Goal: Share content

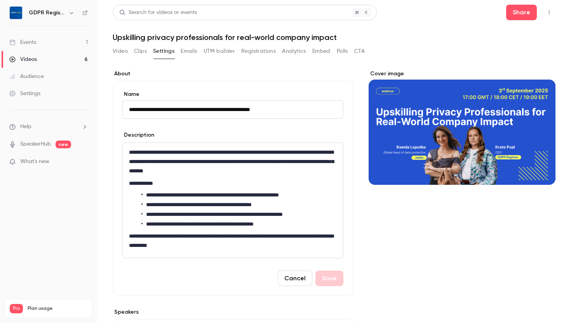
click at [116, 52] on button "Video" at bounding box center [120, 51] width 15 height 12
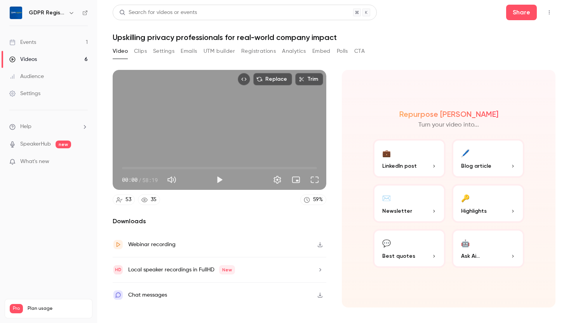
click at [397, 161] on button "💼 LinkedIn post" at bounding box center [409, 158] width 73 height 39
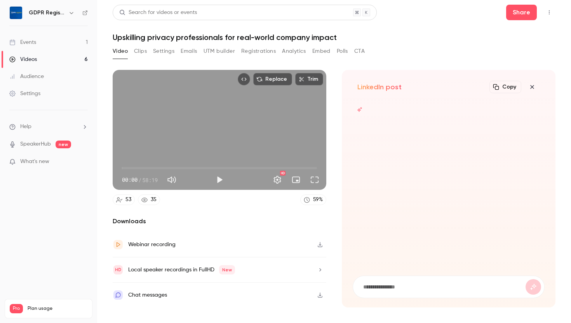
click at [529, 85] on icon "button" at bounding box center [532, 87] width 9 height 6
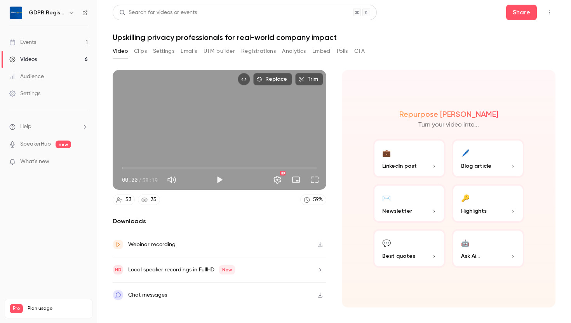
click at [413, 201] on button "✉️ Newsletter" at bounding box center [409, 203] width 73 height 39
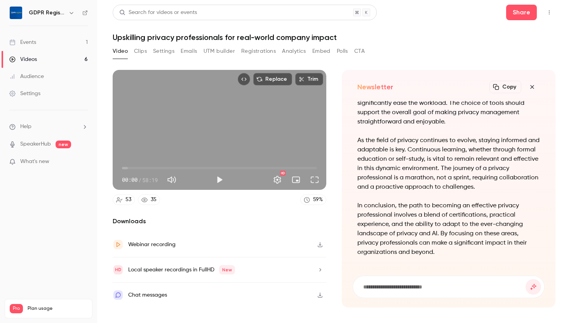
click at [457, 204] on p "In conclusion, the path to becoming an effective privacy professional involves …" at bounding box center [448, 229] width 183 height 56
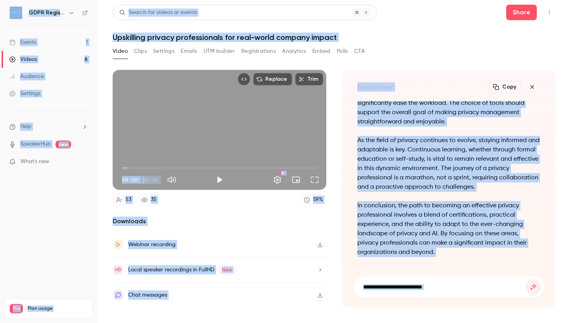
click at [457, 204] on p "In conclusion, the path to becoming an effective privacy professional involves …" at bounding box center [448, 229] width 183 height 56
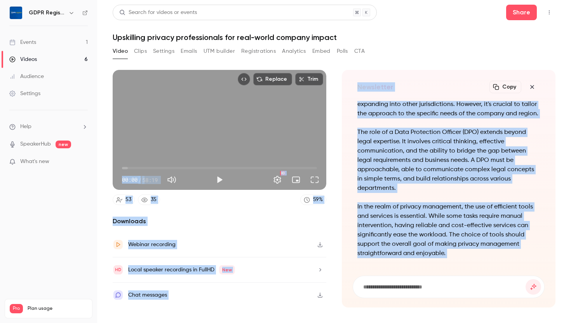
scroll to position [-404, 0]
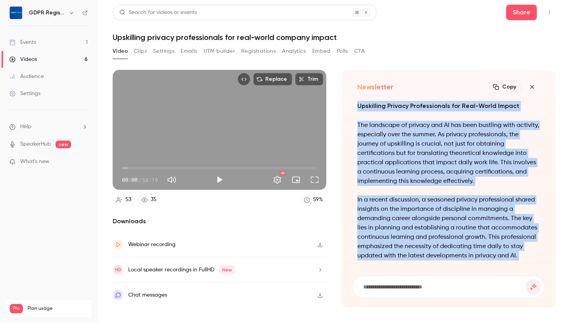
drag, startPoint x: 444, startPoint y: 261, endPoint x: 357, endPoint y: 106, distance: 178.1
click at [357, 106] on div "Upskilling Privacy Professionals for Real-World Impact The landscape of privacy…" at bounding box center [449, 183] width 192 height 165
copy div "Upskilling Privacy Professionals for Real-World Impact The landscape of privacy…"
